Goal: Transaction & Acquisition: Purchase product/service

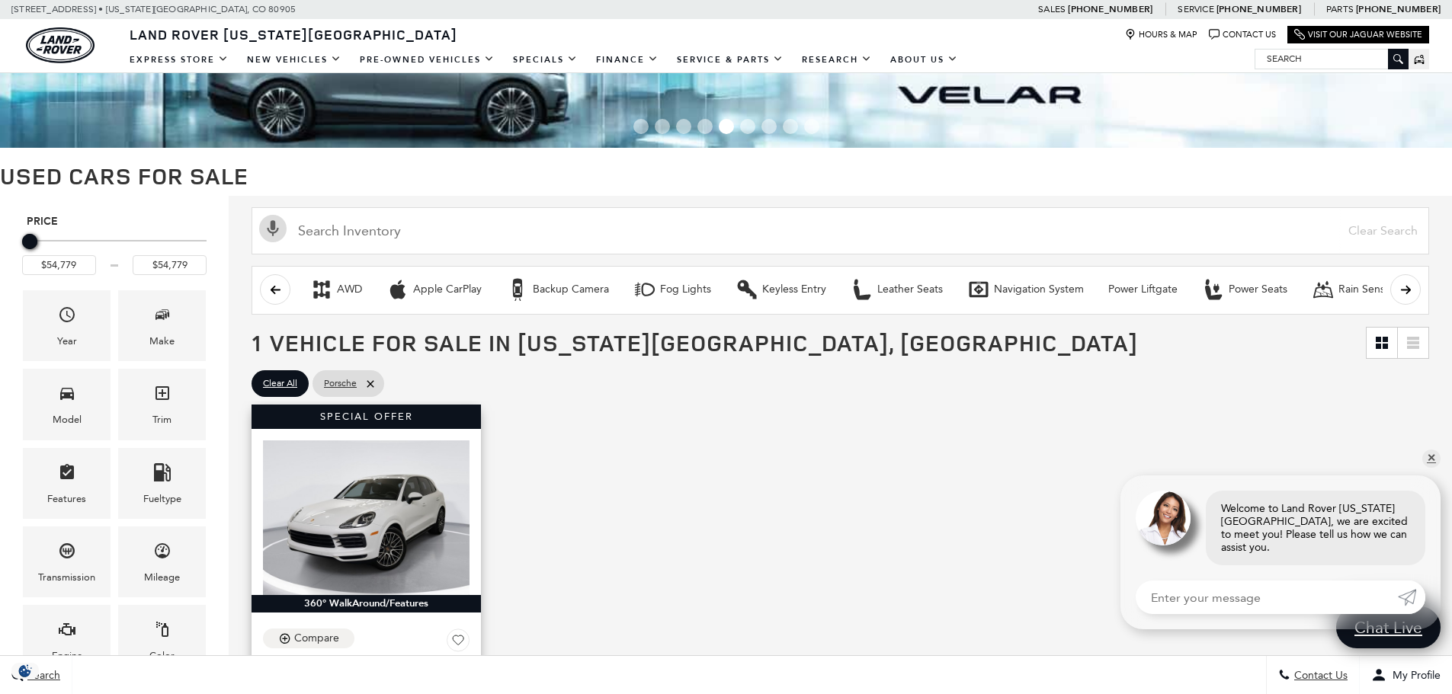
scroll to position [152, 0]
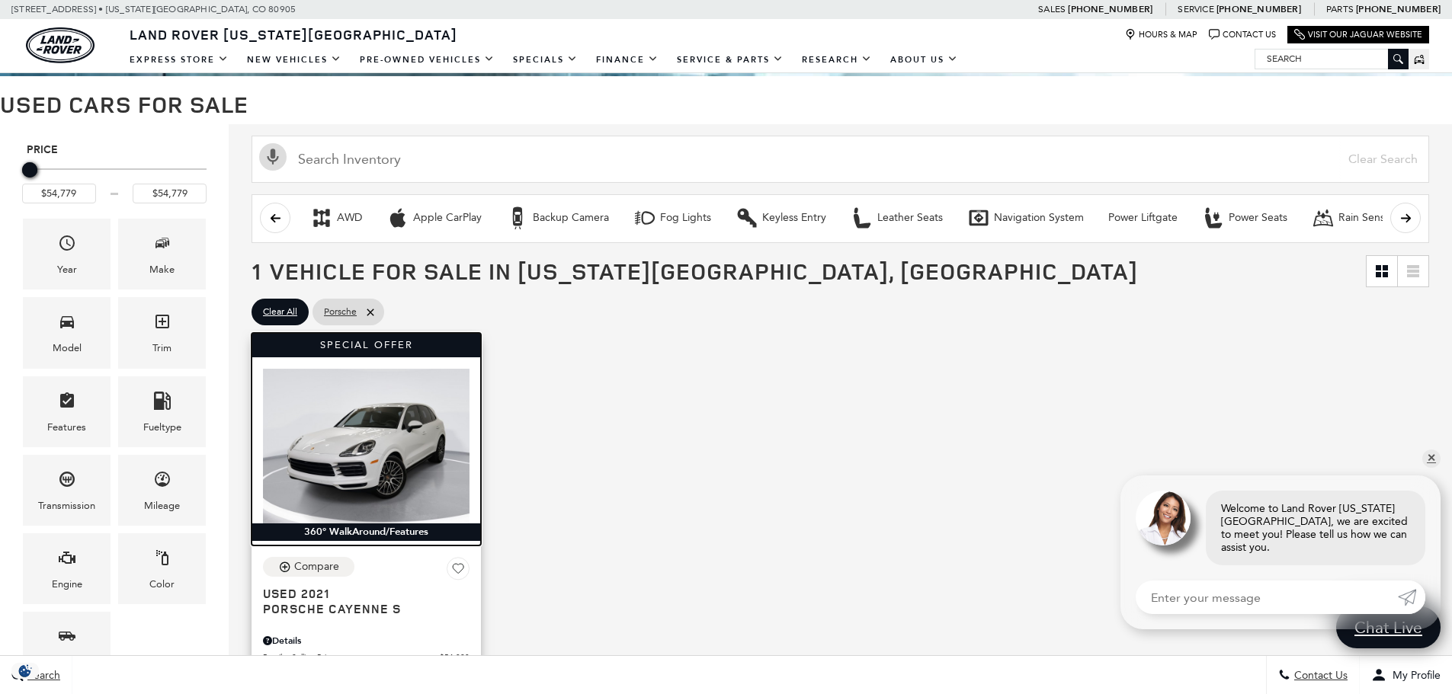
click at [406, 473] on img at bounding box center [366, 446] width 207 height 155
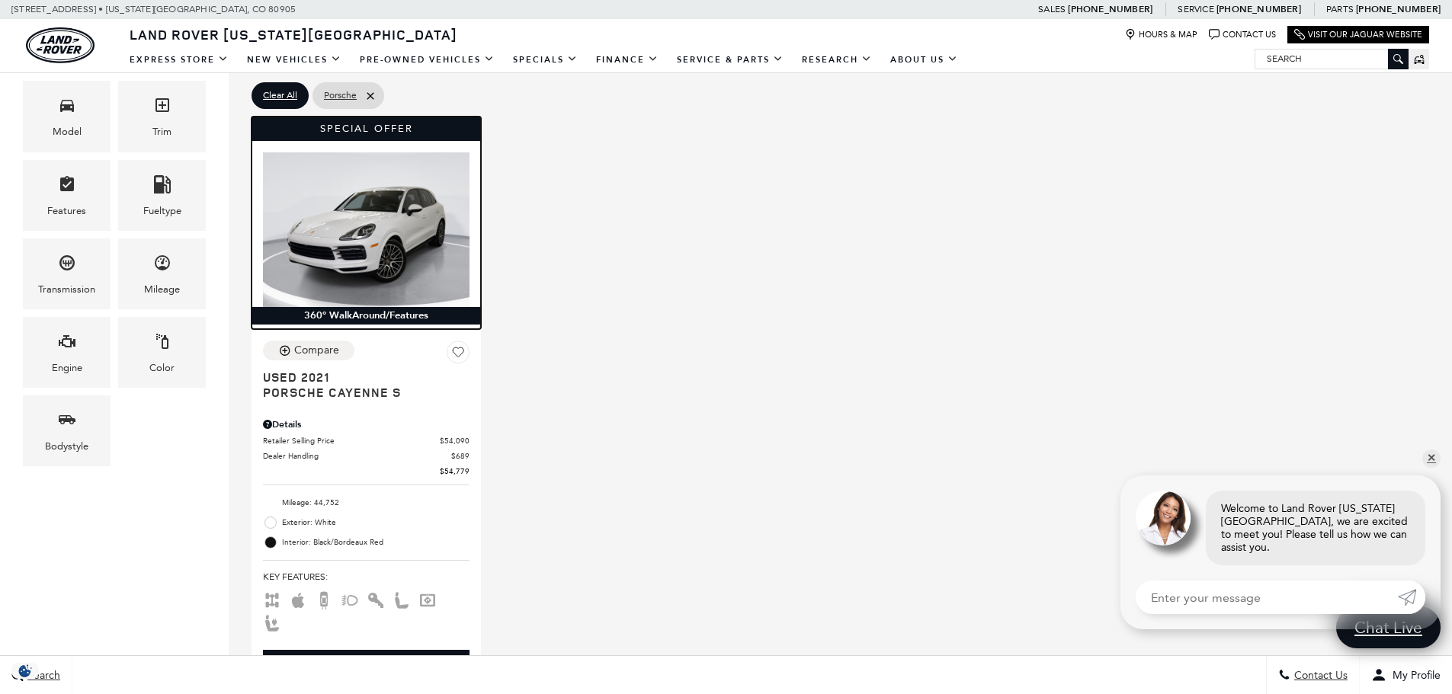
scroll to position [457, 0]
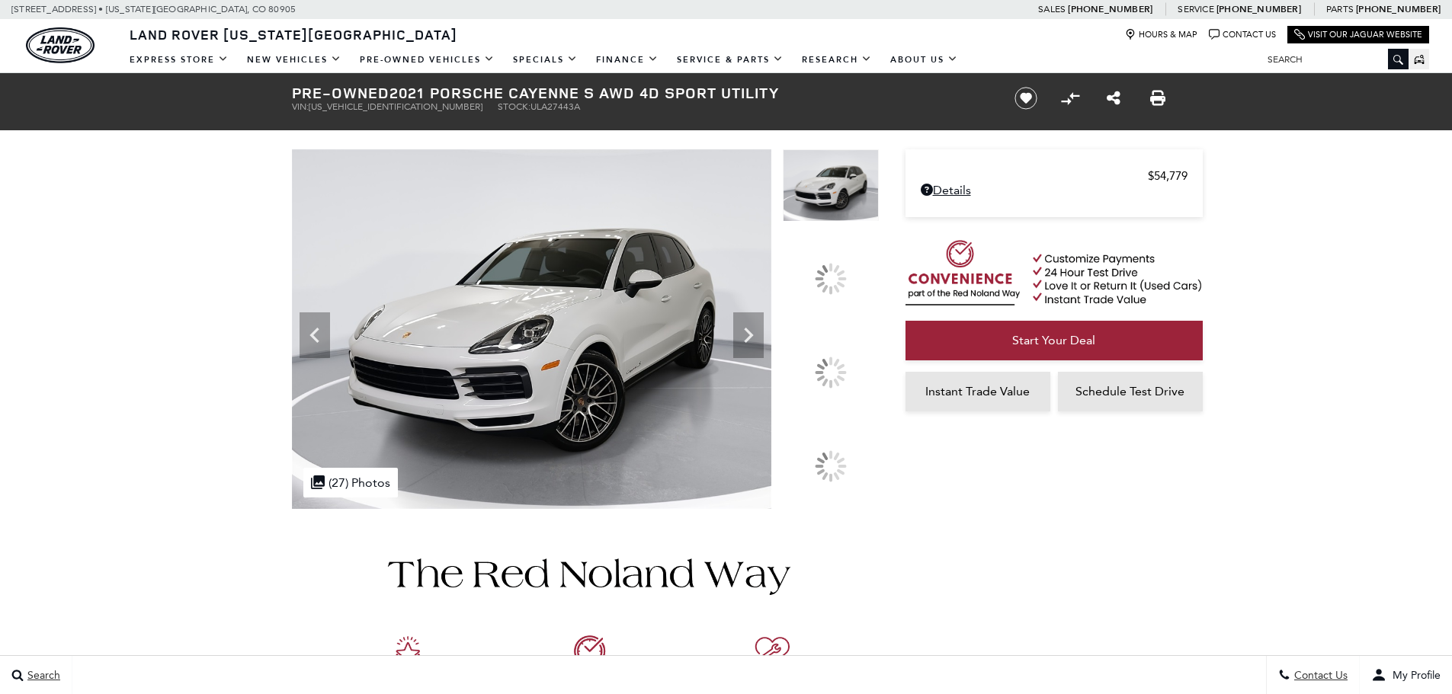
click at [388, 107] on span "WP1AB2AY8MDA27443" at bounding box center [396, 106] width 174 height 11
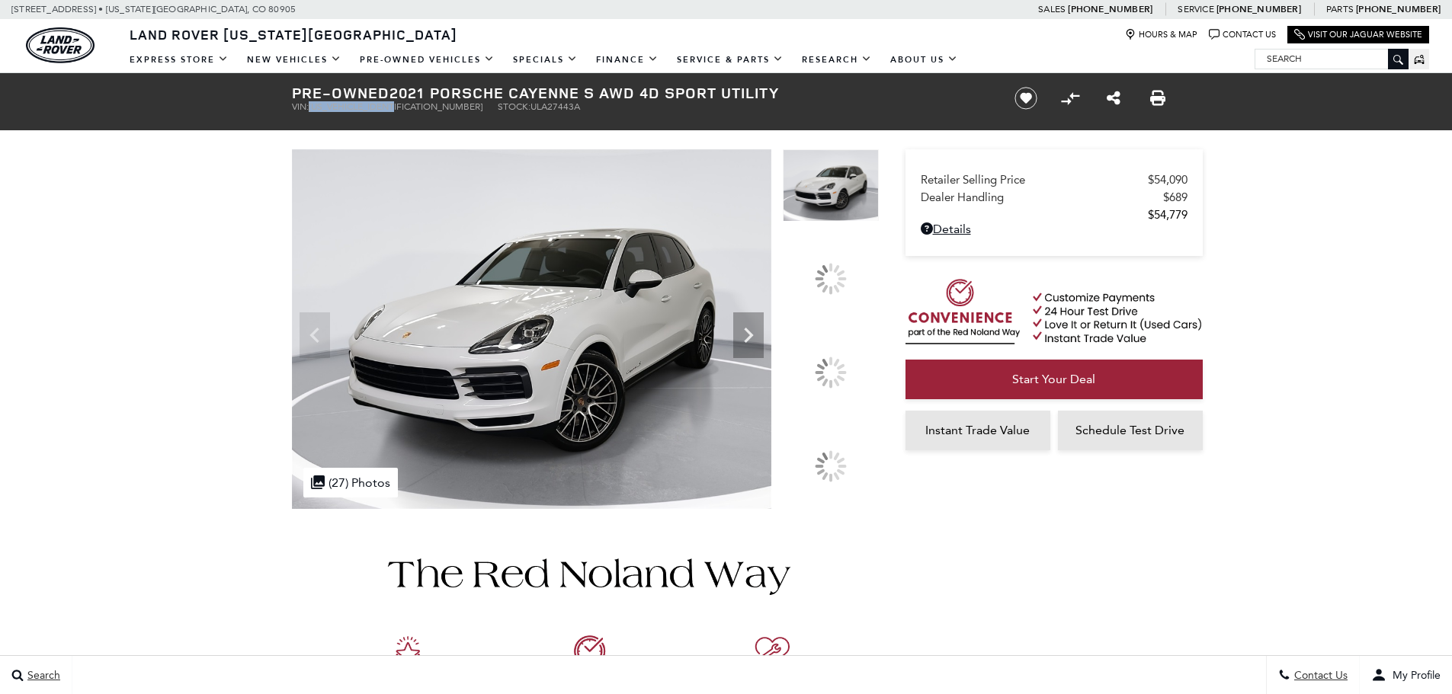
click at [388, 107] on span "WP1AB2AY8MDA27443" at bounding box center [396, 106] width 174 height 11
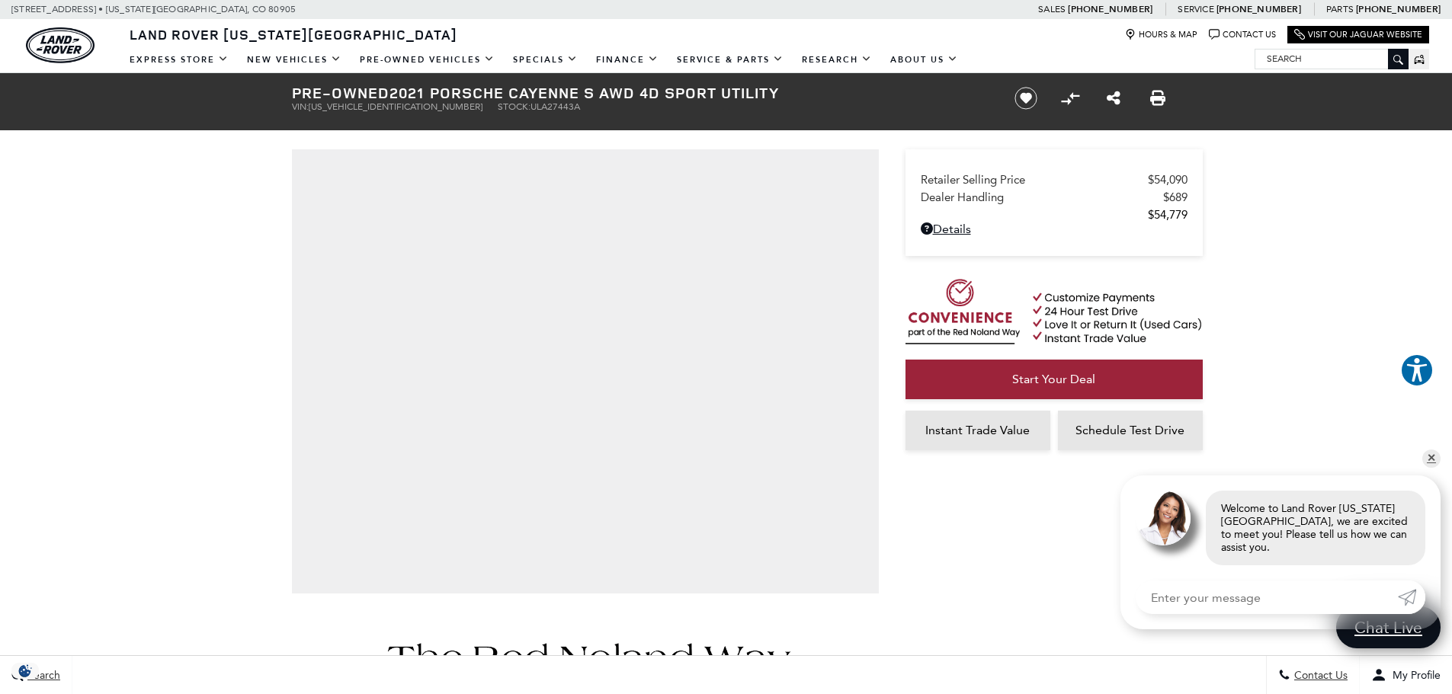
click at [1027, 530] on div "Retailer Selling Price $54,090 Dealer Handling $689 $54,779 Disclaimer: Dealer …" at bounding box center [1031, 333] width 305 height 521
click at [1426, 468] on link "✕" at bounding box center [1431, 459] width 18 height 18
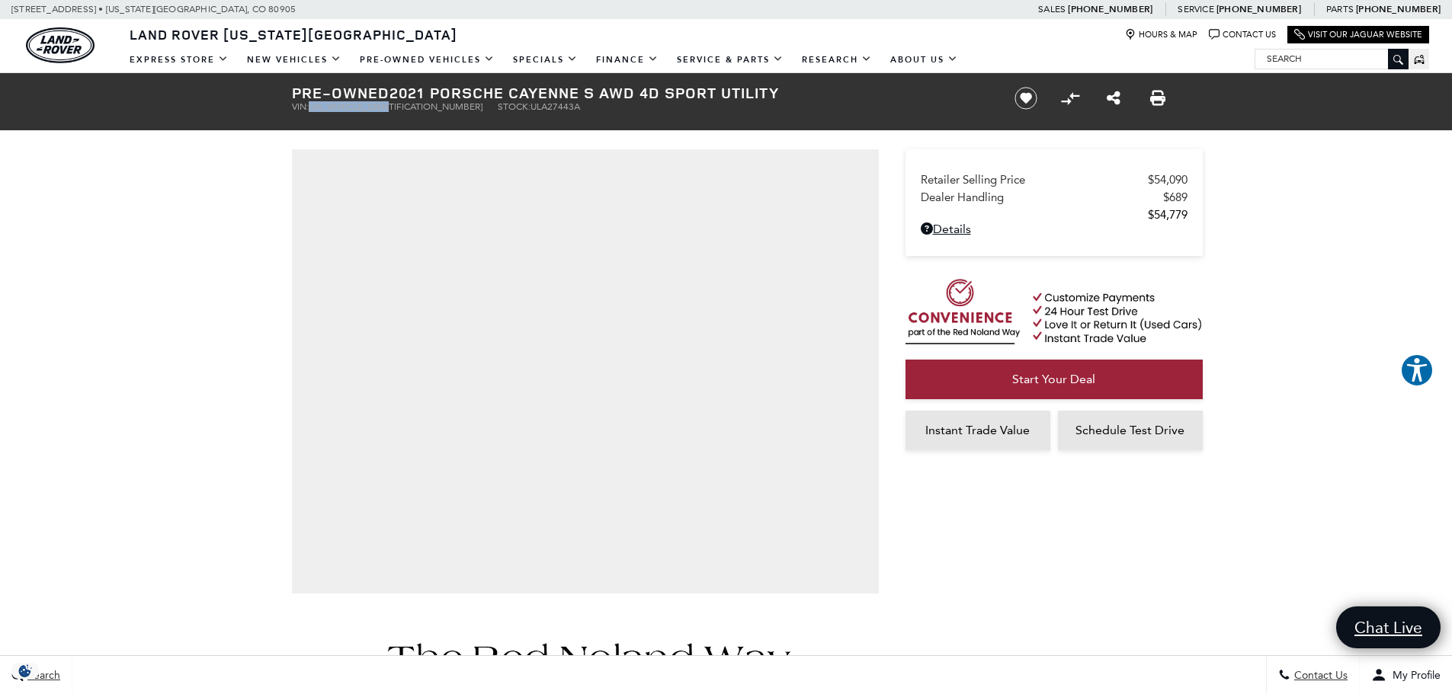
drag, startPoint x: 313, startPoint y: 106, endPoint x: 405, endPoint y: 106, distance: 92.2
click at [405, 106] on span "WP1AB2AY8MDA27443" at bounding box center [396, 106] width 174 height 11
